Goal: Task Accomplishment & Management: Manage account settings

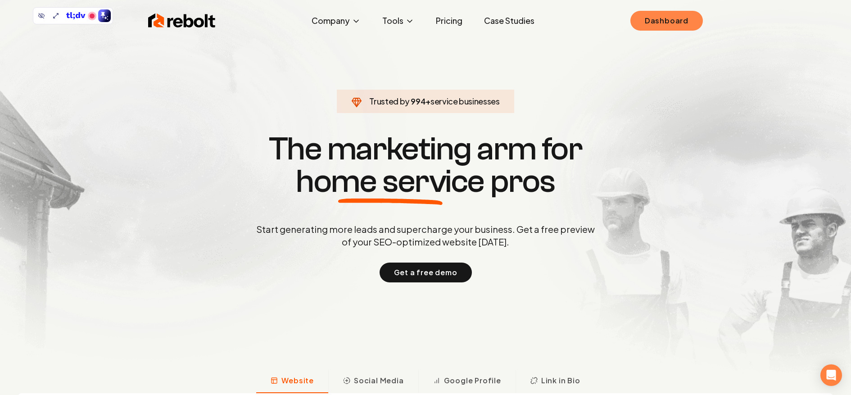
click at [657, 27] on link "Dashboard" at bounding box center [667, 21] width 73 height 20
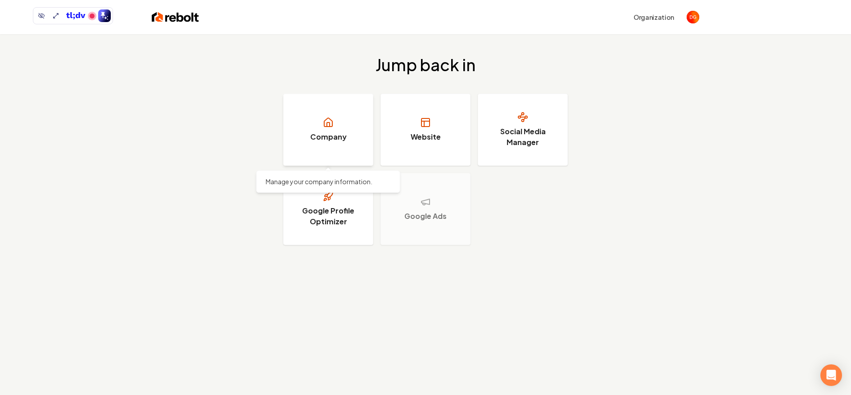
click at [340, 127] on link "Company" at bounding box center [328, 130] width 90 height 72
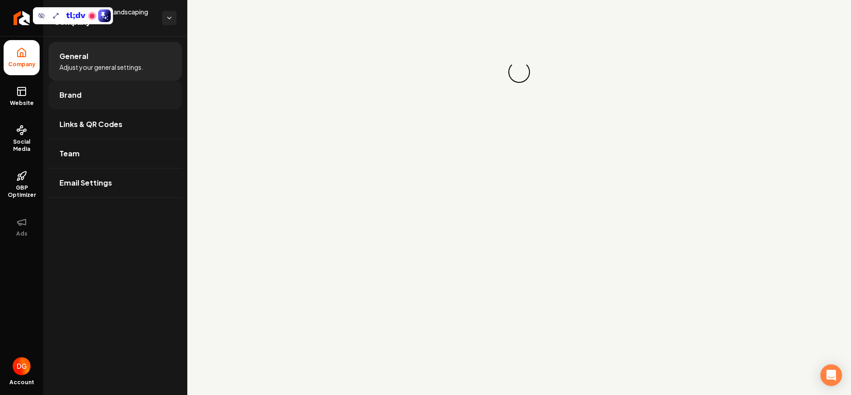
click at [69, 83] on link "Brand" at bounding box center [115, 95] width 133 height 29
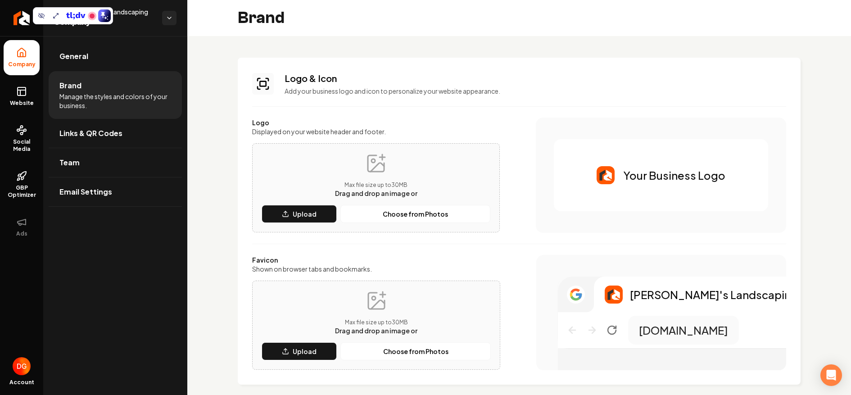
scroll to position [55, 0]
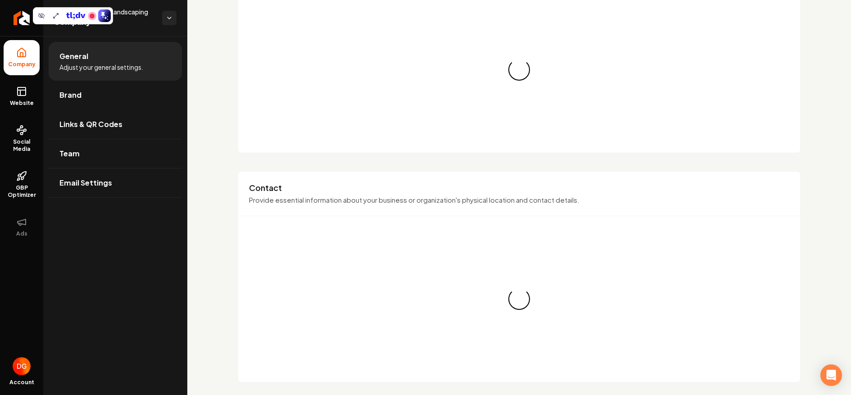
scroll to position [127, 0]
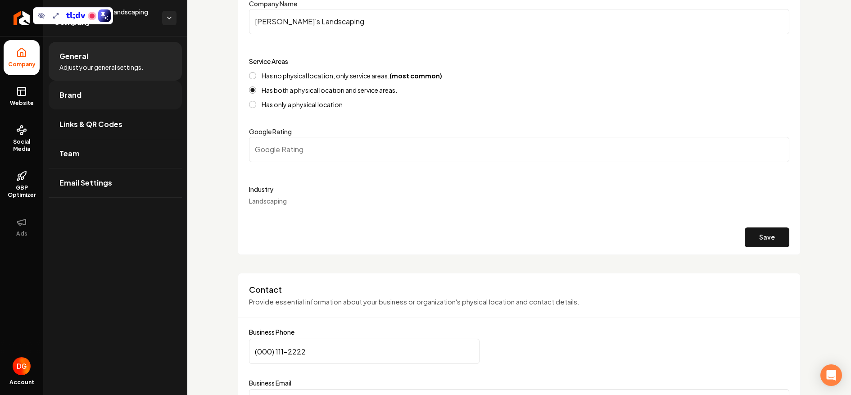
click at [93, 93] on link "Brand" at bounding box center [115, 95] width 133 height 29
